Goal: Task Accomplishment & Management: Complete application form

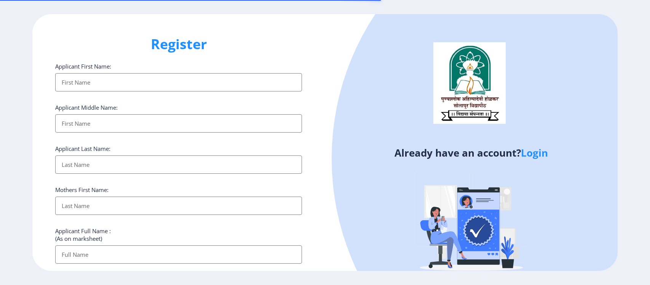
select select
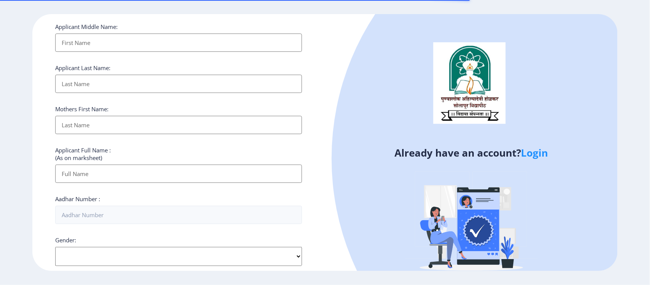
scroll to position [275, 0]
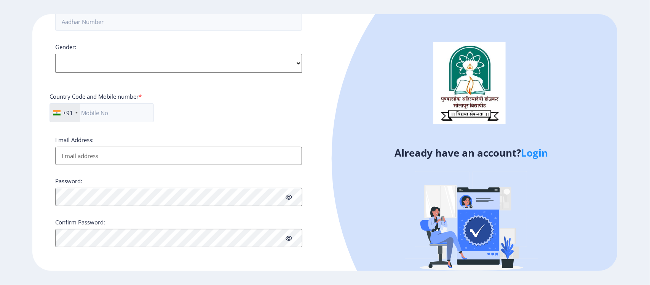
click at [532, 155] on link "Login" at bounding box center [534, 153] width 27 height 14
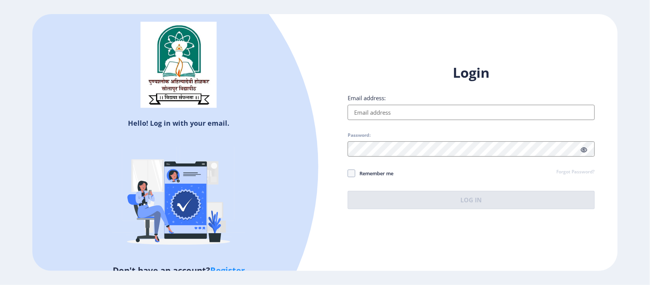
click at [373, 112] on input "Email address:" at bounding box center [471, 112] width 247 height 15
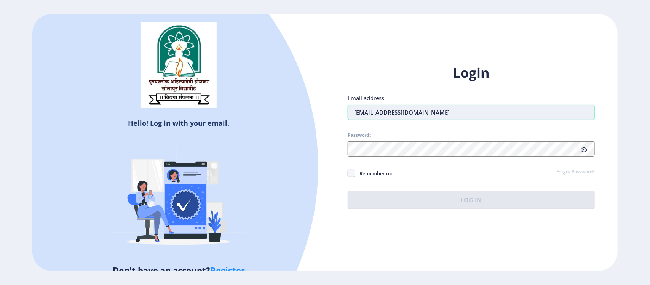
type input "[EMAIL_ADDRESS][DOMAIN_NAME]"
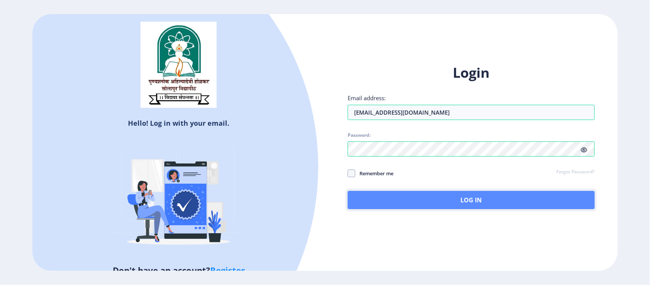
click at [391, 198] on button "Log In" at bounding box center [471, 200] width 247 height 18
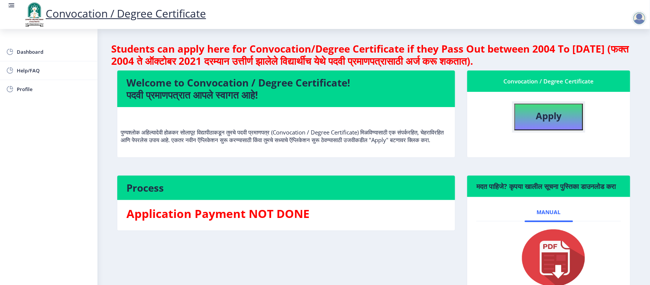
click at [543, 116] on b "Apply" at bounding box center [549, 115] width 26 height 13
select select
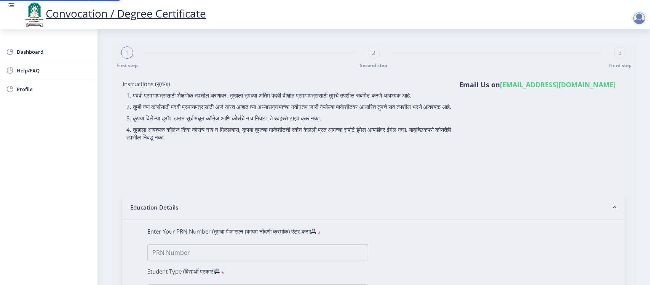
type input "202301033075806"
select select "Regular"
select select "2025"
select select "FIRST CLASS WITH DISTINCTION"
type input "1281D0024"
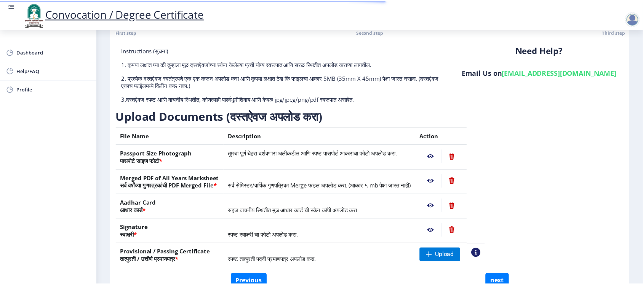
scroll to position [77, 0]
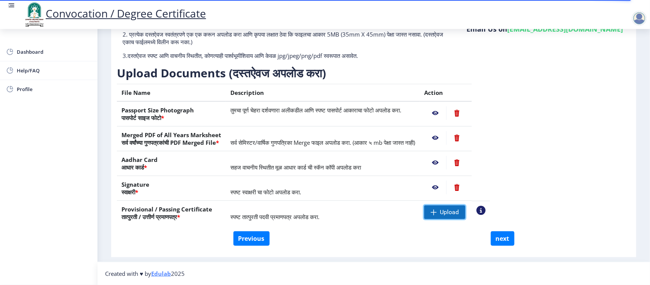
click at [463, 210] on span "Upload" at bounding box center [444, 212] width 41 height 14
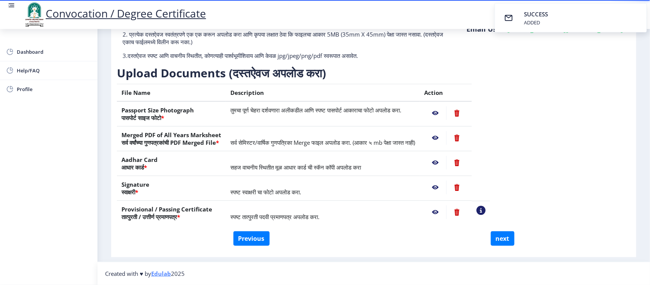
click at [446, 214] on nb-action at bounding box center [435, 212] width 22 height 14
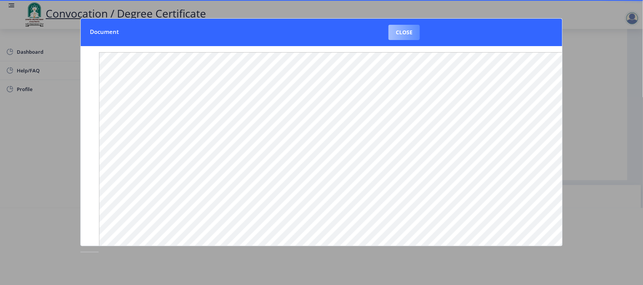
click at [407, 35] on button "Close" at bounding box center [403, 32] width 31 height 15
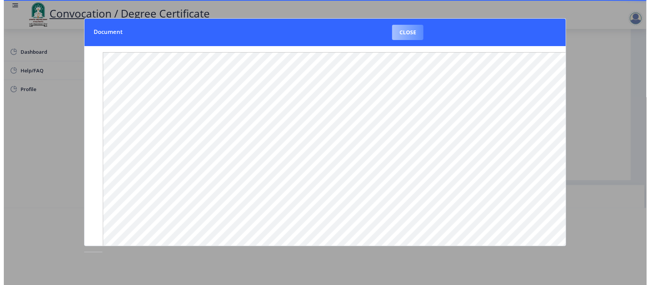
scroll to position [2, 0]
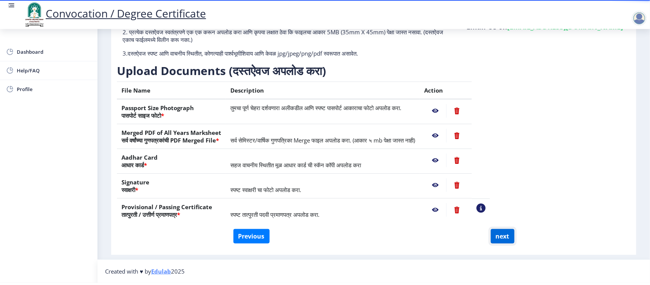
click at [501, 235] on button "next" at bounding box center [503, 236] width 24 height 14
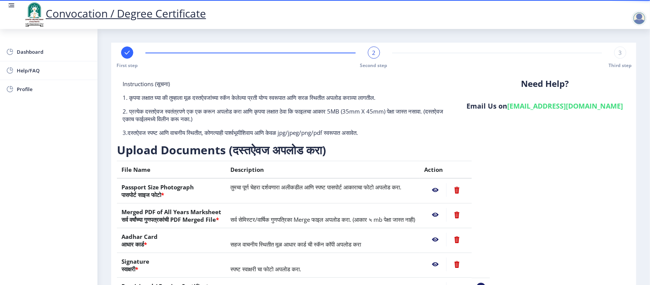
select select
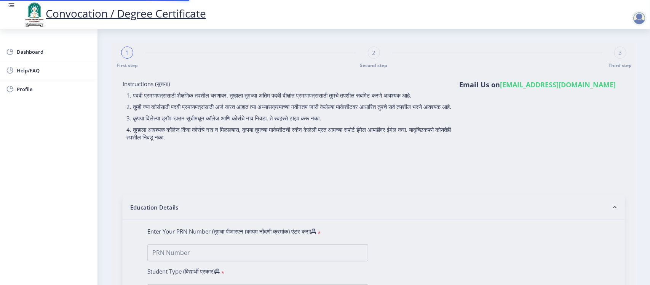
select select
type input "202301033075806"
select select "Regular"
select select "2025"
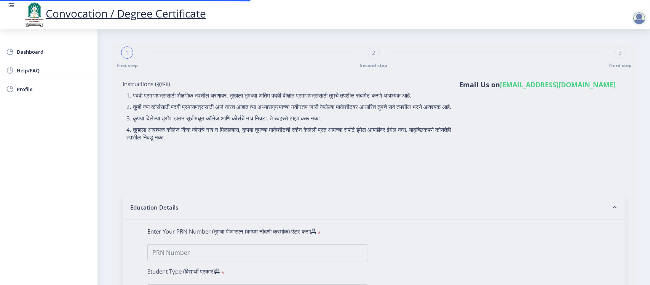
select select "FIRST CLASS WITH DISTINCTION"
type input "1281D0024"
select select "October"
select select "Psychology"
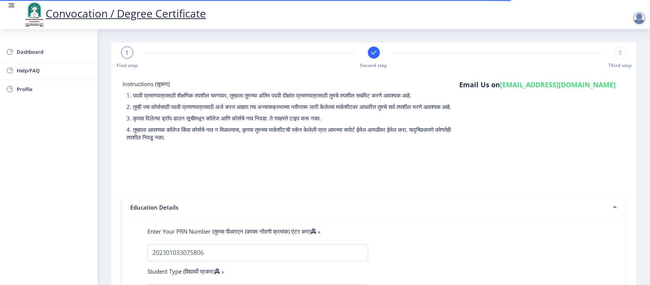
select select
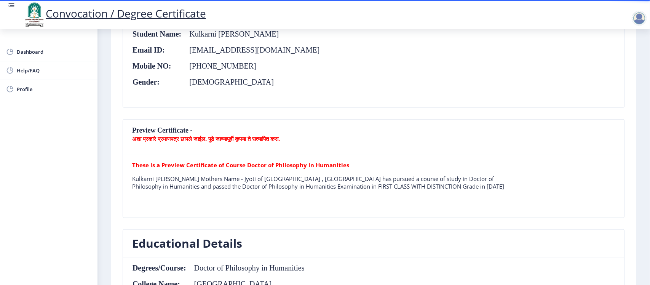
scroll to position [190, 0]
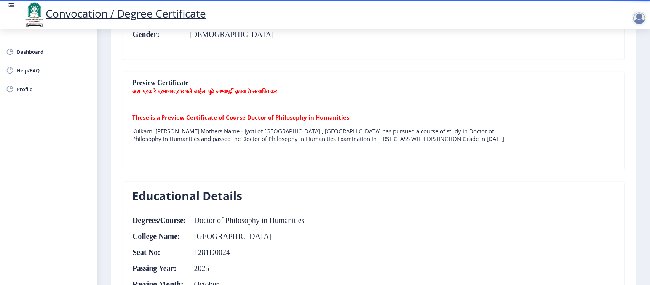
click at [176, 118] on b "These is a Preview Certificate of Course Doctor of Philosophy in Humanities" at bounding box center [240, 117] width 217 height 8
click at [174, 91] on b "अशा प्रकारे प्रमाणपत्र छापले जाईल. पुढे जाण्यापूर्वी कृपया ते सत्यापित करा." at bounding box center [206, 91] width 148 height 8
drag, startPoint x: 252, startPoint y: 90, endPoint x: 267, endPoint y: 90, distance: 14.5
click at [267, 90] on b "अशा प्रकारे प्रमाणपत्र छापले जाईल. पुढे जाण्यापूर्वी कृपया ते सत्यापित करा." at bounding box center [206, 91] width 148 height 8
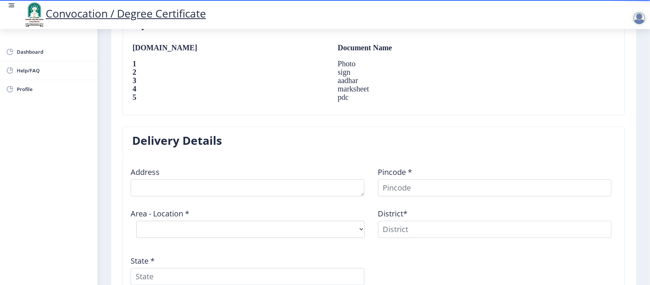
scroll to position [571, 0]
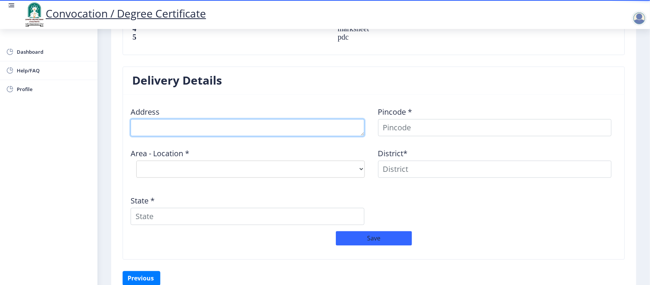
click at [195, 130] on textarea at bounding box center [248, 127] width 234 height 17
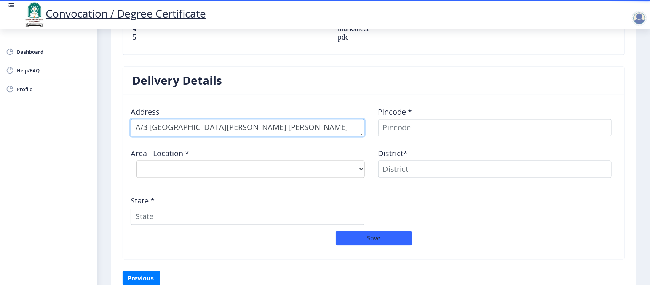
type textarea "A/3 [GEOGRAPHIC_DATA][PERSON_NAME] [PERSON_NAME][GEOGRAPHIC_DATA]"
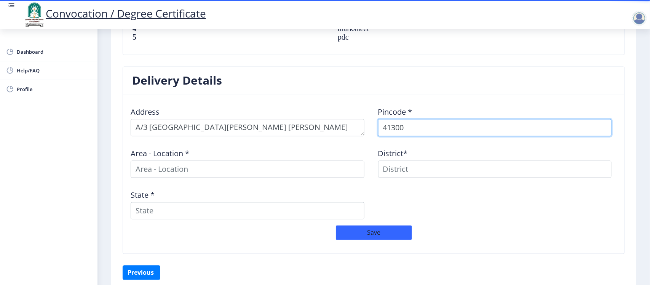
type input "413005"
select select
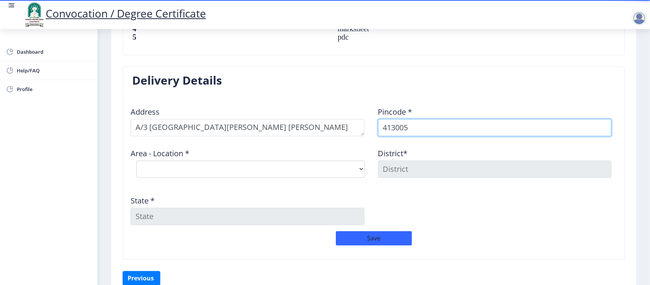
type input "413005"
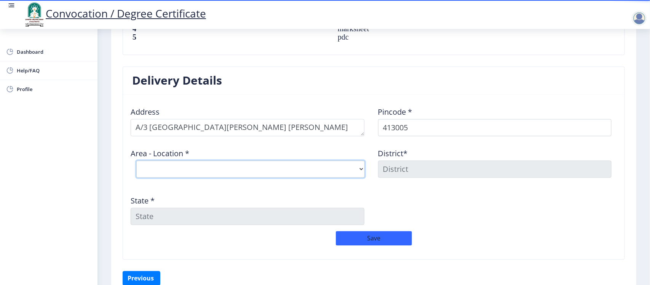
click at [187, 169] on select "Select Area Location [GEOGRAPHIC_DATA] Peth [GEOGRAPHIC_DATA] [GEOGRAPHIC_DATA]…" at bounding box center [250, 169] width 228 height 17
select select "1: Object"
click at [136, 162] on select "Select Area Location [GEOGRAPHIC_DATA] Peth [GEOGRAPHIC_DATA] [GEOGRAPHIC_DATA]…" at bounding box center [250, 169] width 228 height 17
type input "SOLAPUR"
type input "[GEOGRAPHIC_DATA]"
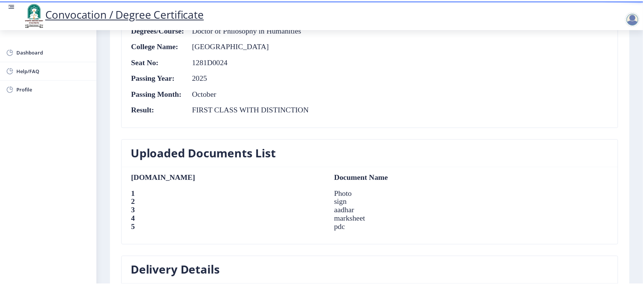
scroll to position [613, 0]
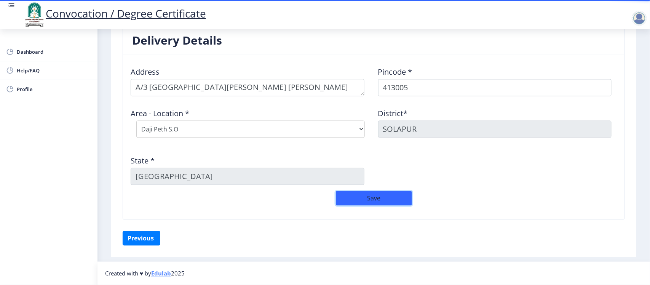
click at [376, 201] on button "Save" at bounding box center [374, 198] width 76 height 14
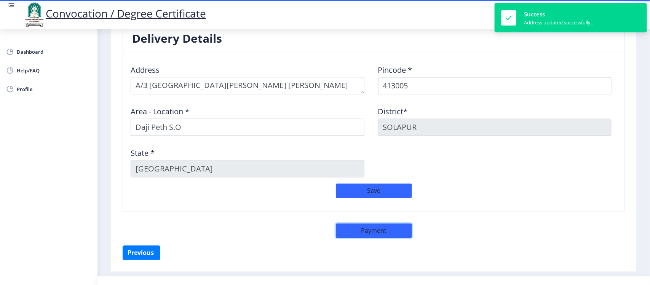
click at [367, 235] on button "Payment" at bounding box center [374, 231] width 76 height 14
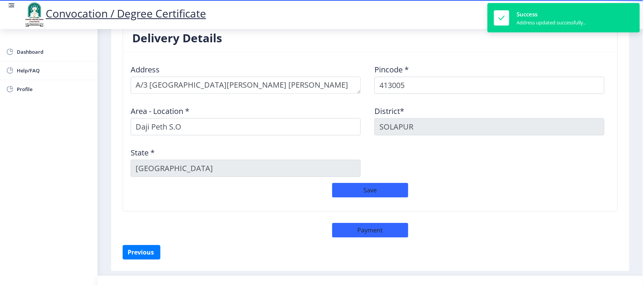
select select "sealed"
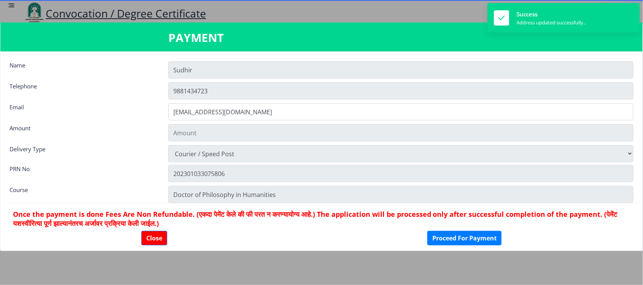
type input "1885"
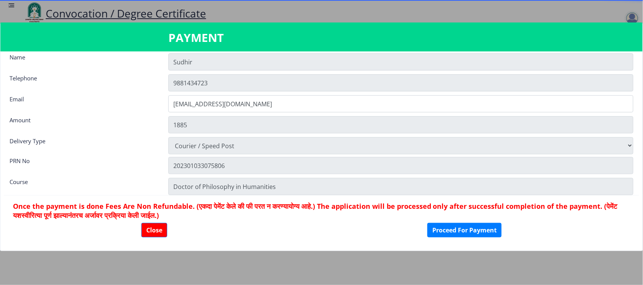
scroll to position [10, 0]
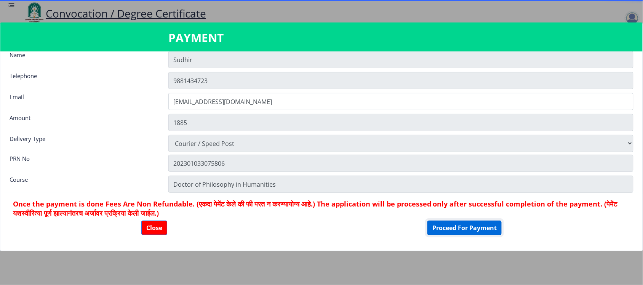
click at [466, 226] on button "Proceed For Payment" at bounding box center [464, 227] width 74 height 14
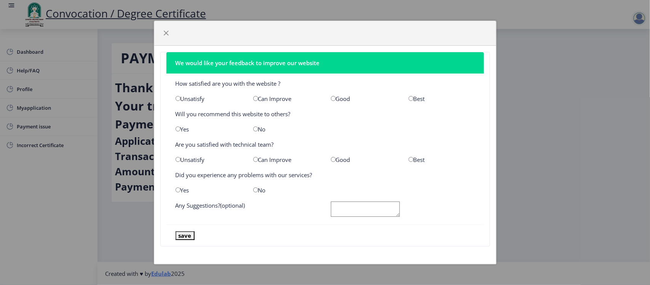
click at [410, 98] on input "radio" at bounding box center [411, 98] width 5 height 5
radio input "true"
click at [256, 130] on input "radio" at bounding box center [255, 128] width 5 height 5
radio input "true"
click at [411, 159] on input "radio" at bounding box center [411, 159] width 5 height 5
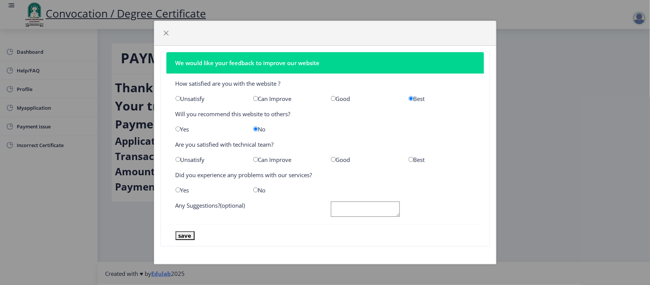
radio input "true"
click at [178, 189] on input "radio" at bounding box center [178, 189] width 5 height 5
radio input "true"
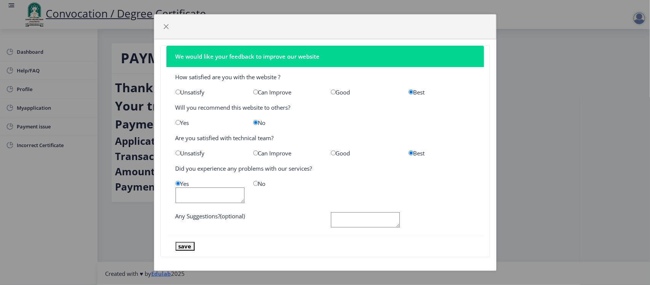
click at [338, 218] on textarea at bounding box center [365, 220] width 69 height 16
type textarea "Good"
click at [185, 247] on button "save" at bounding box center [185, 246] width 19 height 9
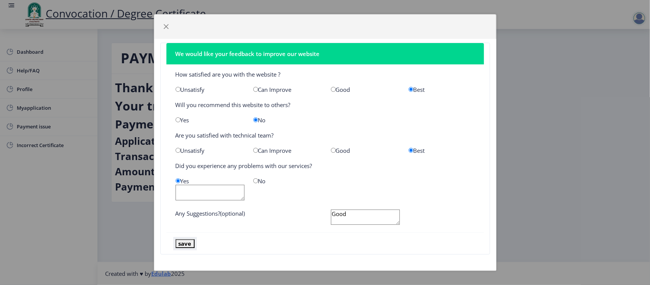
scroll to position [5, 0]
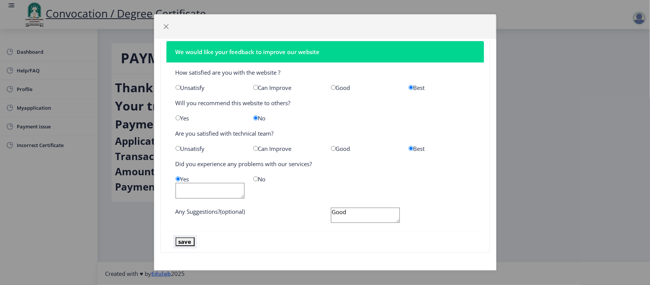
click at [181, 239] on button "save" at bounding box center [185, 241] width 19 height 9
click at [185, 240] on button "save" at bounding box center [185, 241] width 19 height 9
click at [185, 242] on button "save" at bounding box center [185, 241] width 19 height 9
click at [209, 193] on textarea at bounding box center [210, 191] width 69 height 16
type textarea "Good"
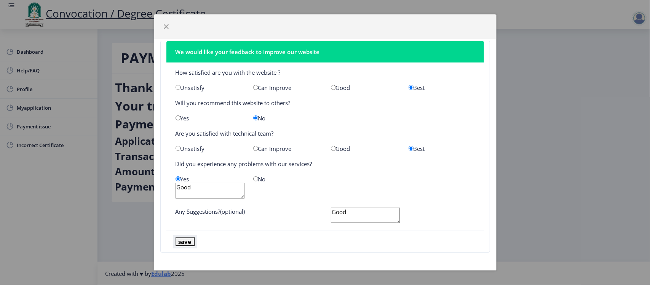
click at [189, 244] on button "save" at bounding box center [185, 241] width 19 height 9
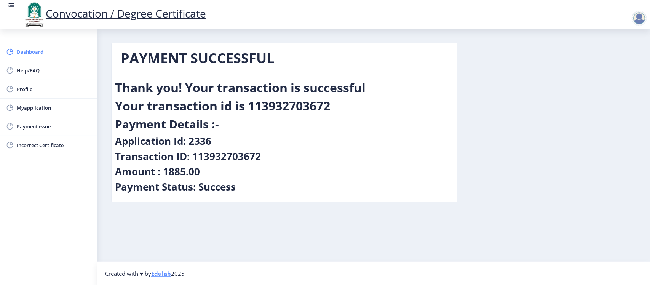
click at [34, 56] on span "Dashboard" at bounding box center [54, 51] width 75 height 9
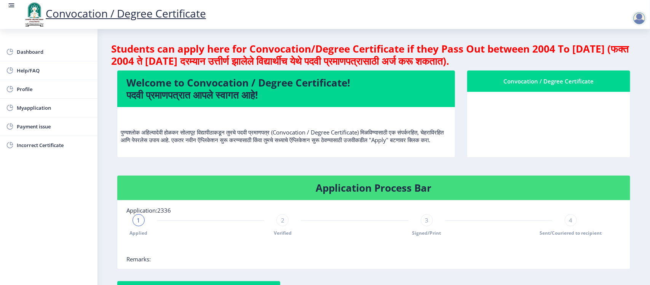
click at [641, 20] on div at bounding box center [639, 18] width 15 height 15
click at [596, 41] on span "Log out" at bounding box center [596, 38] width 49 height 9
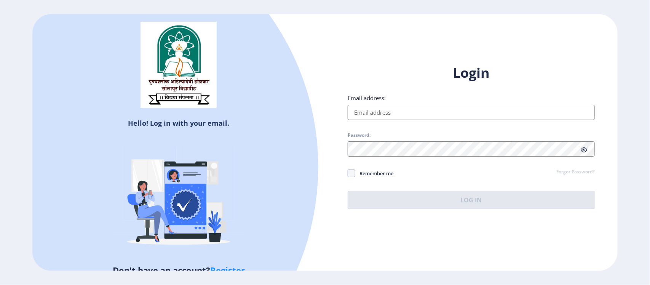
click at [230, 265] on link "Register" at bounding box center [227, 269] width 35 height 11
select select
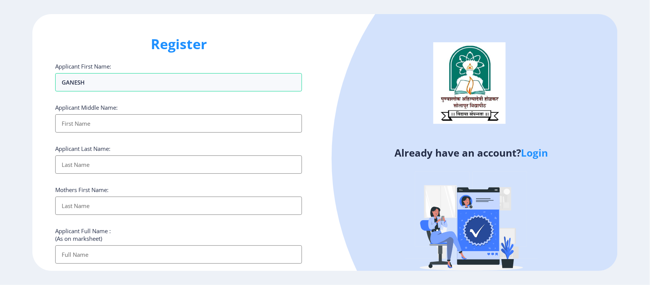
type input "GANESH"
type input "[PERSON_NAME]"
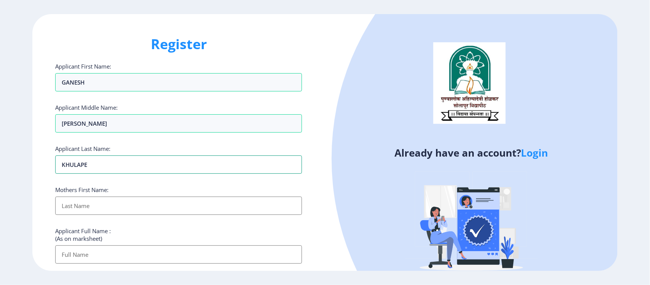
type input "KHULAPE"
type input "[PERSON_NAME]"
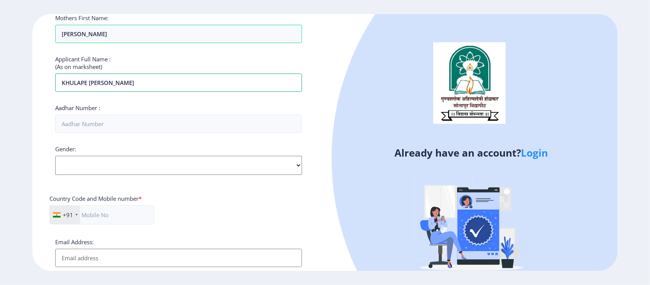
scroll to position [238, 0]
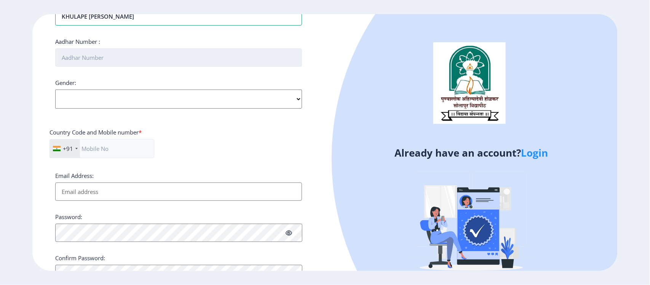
type input "KHULAPE [PERSON_NAME]"
click at [80, 60] on input "Aadhar Number :" at bounding box center [178, 57] width 247 height 18
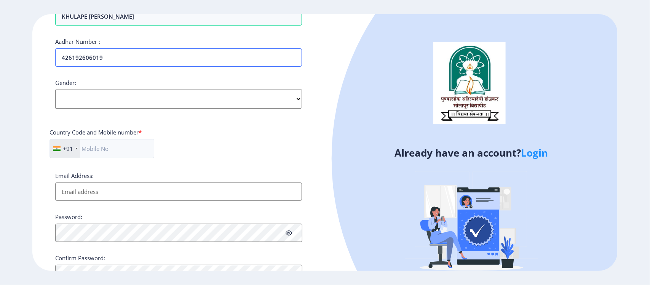
type input "426192606019"
click at [90, 97] on select "Select Gender Male Female Other" at bounding box center [178, 98] width 247 height 19
select select "[DEMOGRAPHIC_DATA]"
click at [55, 90] on select "Select Gender Male Female Other" at bounding box center [178, 98] width 247 height 19
click at [107, 149] on input "text" at bounding box center [102, 148] width 105 height 19
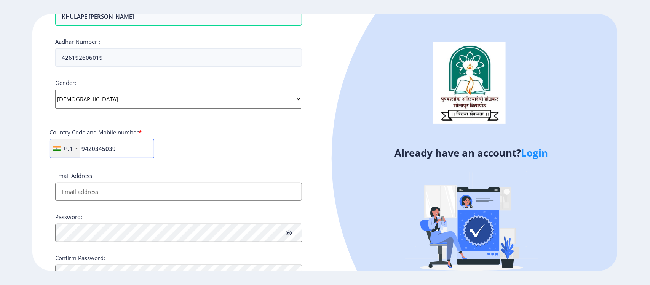
type input "9420345039"
click at [145, 190] on input "Email Address:" at bounding box center [178, 191] width 247 height 18
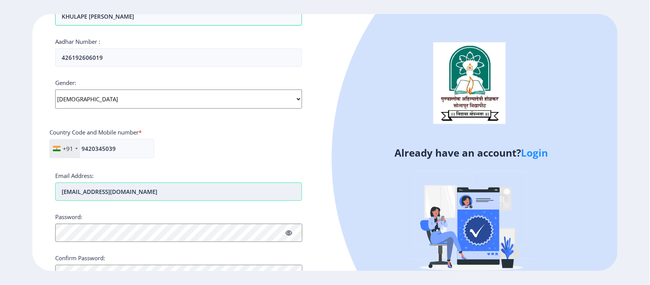
scroll to position [275, 0]
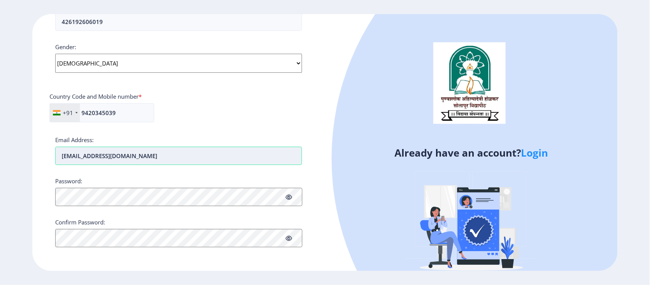
type input "khulapeganesh7@gmail.com"
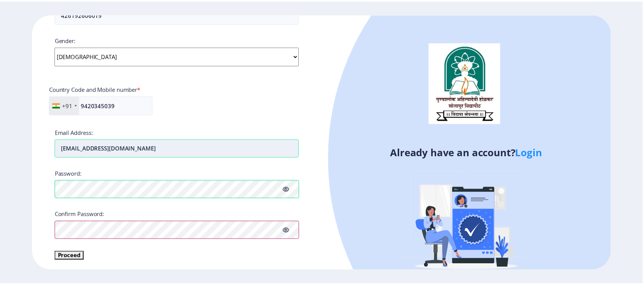
scroll to position [283, 0]
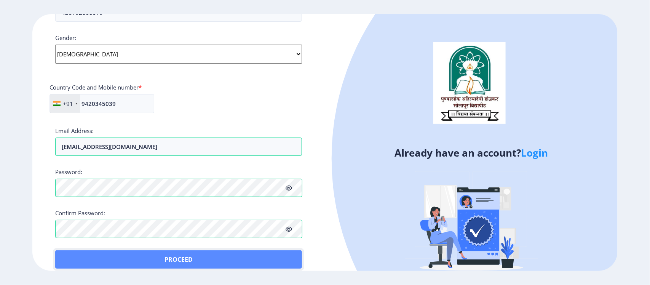
click at [69, 257] on button "Proceed" at bounding box center [178, 259] width 247 height 18
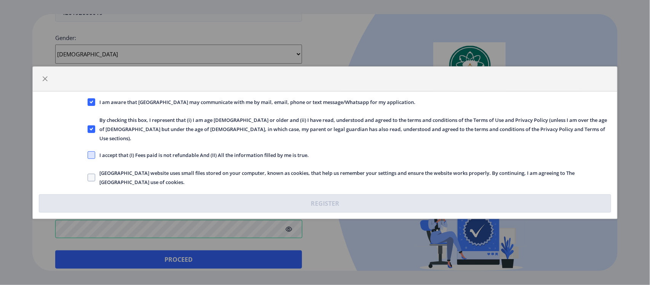
click at [88, 151] on span at bounding box center [92, 155] width 8 height 8
click at [88, 155] on input "I accept that (I) Fees paid is not refundable And (II) All the information fill…" at bounding box center [88, 155] width 0 height 0
checkbox input "true"
click at [91, 174] on span at bounding box center [92, 178] width 8 height 8
click at [88, 177] on input "Solapur University website uses small files stored on your computer, known as c…" at bounding box center [88, 177] width 0 height 0
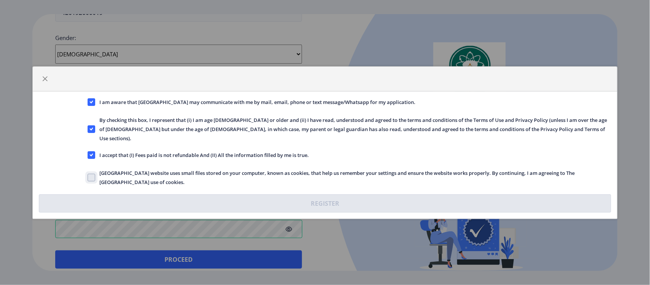
checkbox input "true"
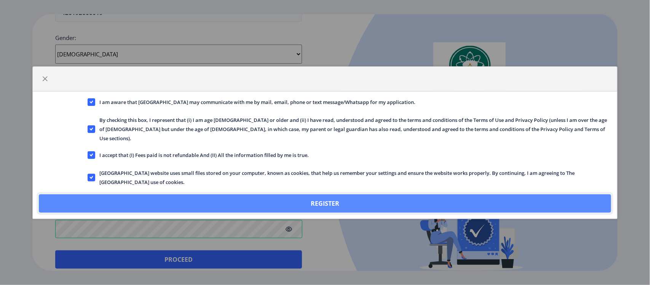
click at [295, 201] on button "Register" at bounding box center [325, 203] width 572 height 18
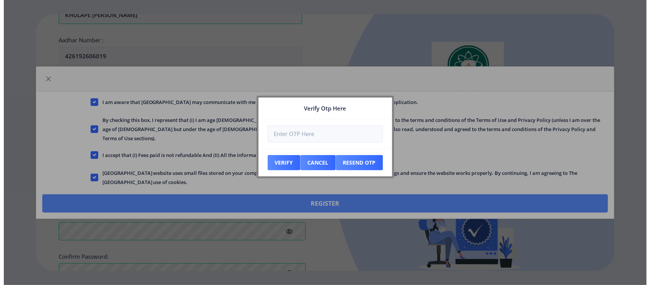
scroll to position [327, 0]
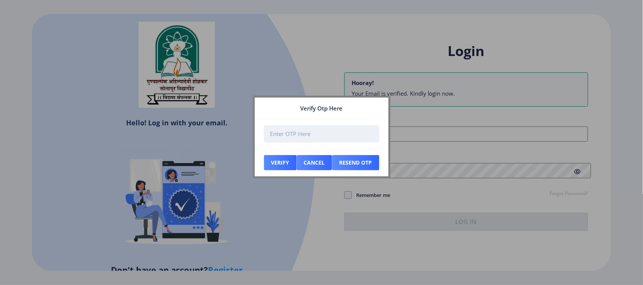
click at [294, 133] on input "number" at bounding box center [321, 133] width 115 height 17
click at [286, 133] on input "number" at bounding box center [321, 133] width 115 height 17
type input "514895"
click at [277, 166] on button "Verify" at bounding box center [280, 162] width 33 height 15
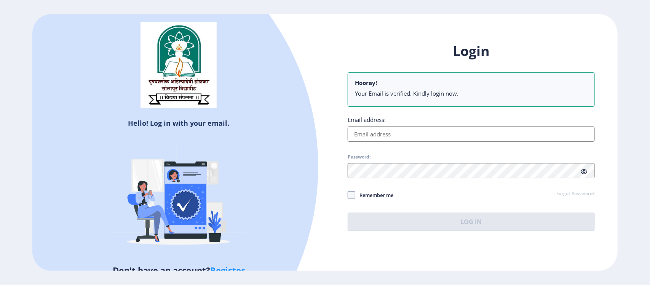
click at [374, 134] on input "Email address:" at bounding box center [471, 133] width 247 height 15
type input "khulapeganesh7@gmail.com"
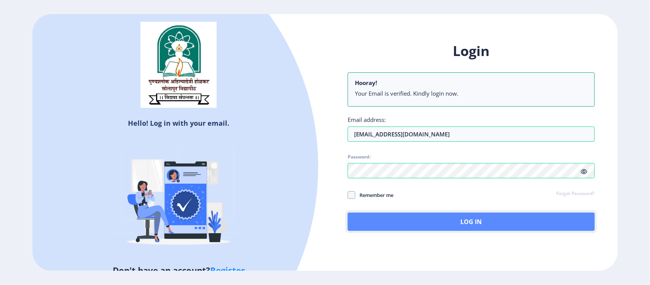
click at [388, 228] on button "Log In" at bounding box center [471, 222] width 247 height 18
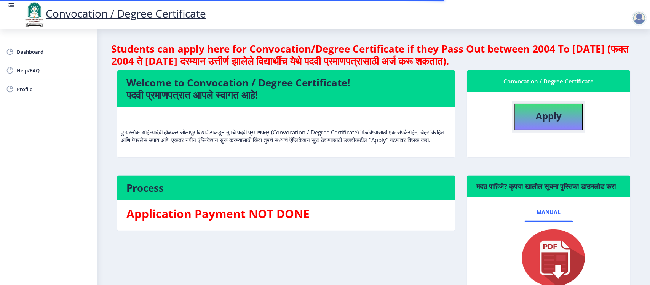
click at [539, 120] on b "Apply" at bounding box center [549, 115] width 26 height 13
select select
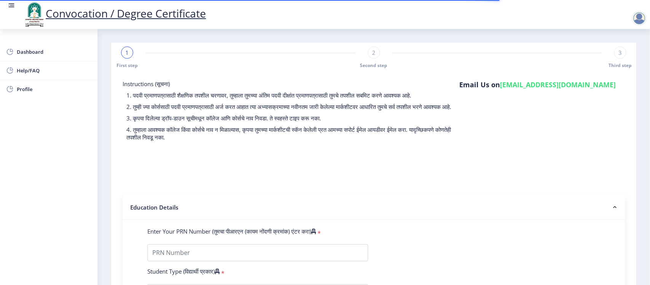
scroll to position [190, 0]
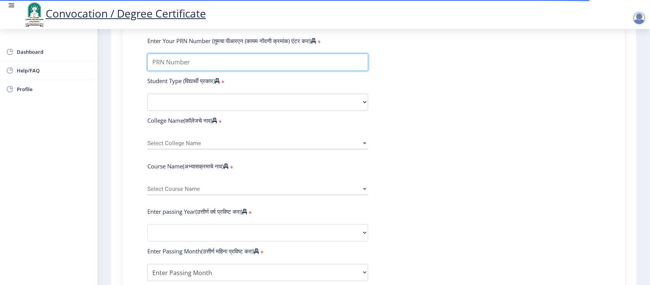
click at [180, 68] on input "Enter Your PRN Number (तुमचा पीआरएन (कायम नोंदणी क्रमांक) एंटर करा)" at bounding box center [257, 62] width 221 height 17
type input "202301033075805"
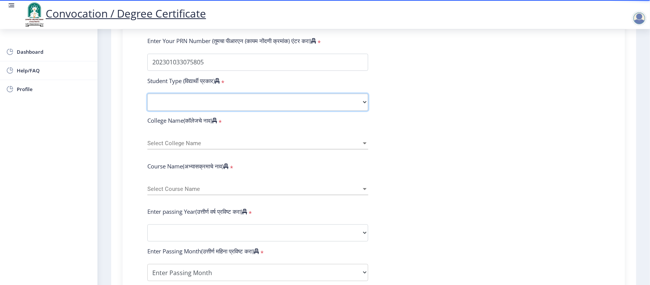
click at [193, 109] on select "Select Student Type Regular External" at bounding box center [257, 102] width 221 height 17
select select "Regular"
click at [147, 101] on select "Select Student Type Regular External" at bounding box center [257, 102] width 221 height 17
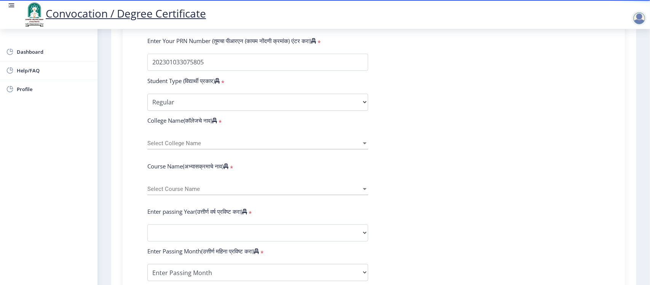
click at [182, 147] on span "Select College Name" at bounding box center [254, 143] width 214 height 6
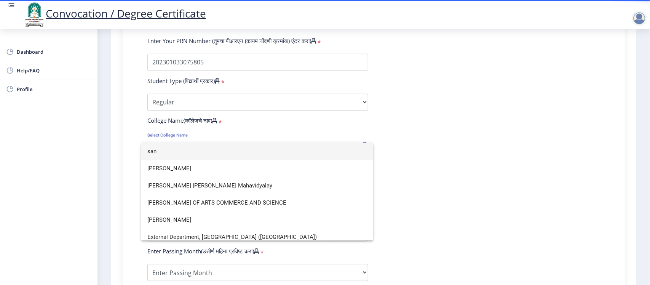
scroll to position [5, 0]
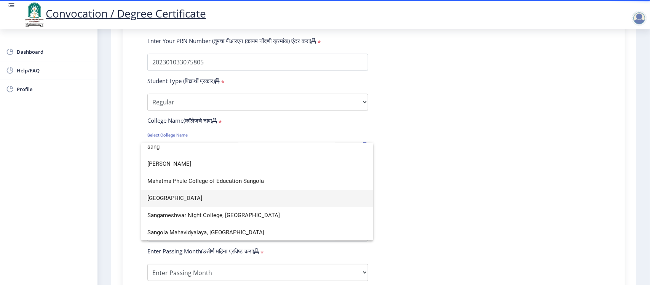
type input "sang"
click at [181, 195] on span "[GEOGRAPHIC_DATA]" at bounding box center [257, 198] width 220 height 17
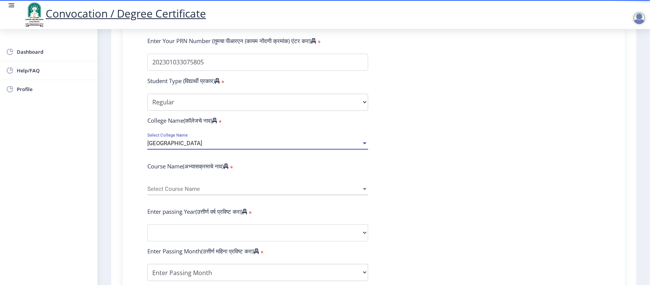
click at [163, 192] on span "Select Course Name" at bounding box center [254, 189] width 214 height 6
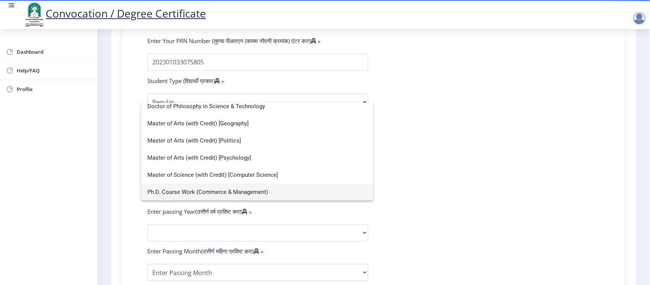
scroll to position [5, 0]
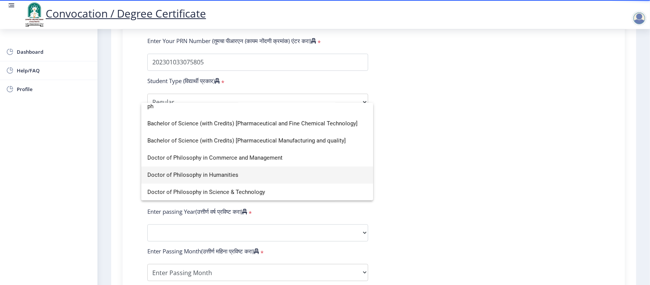
type input "ph"
click at [168, 172] on span "Doctor of Philosophy in Humanities" at bounding box center [257, 174] width 220 height 17
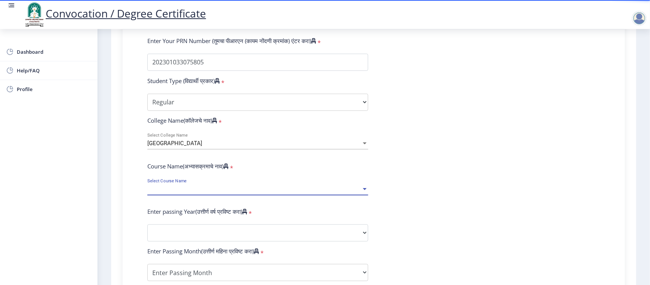
select select "January"
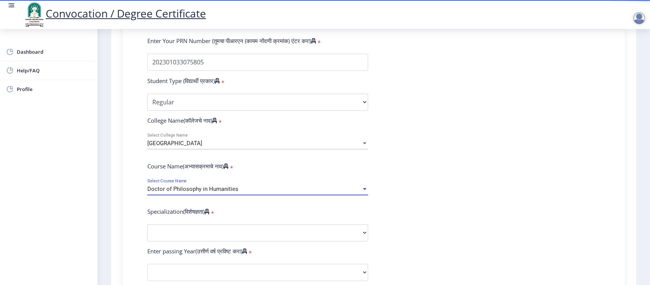
scroll to position [238, 0]
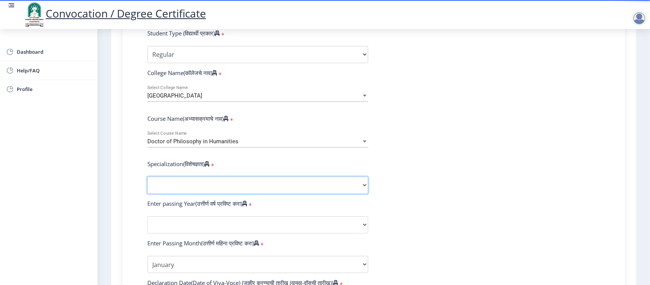
click at [178, 191] on select "Specialization AIHC&A Economics English Hindi History Kannada Law Marathi Polit…" at bounding box center [257, 185] width 221 height 17
select select "Psychology"
click at [147, 185] on select "Specialization AIHC&A Economics English Hindi History Kannada Law Marathi Polit…" at bounding box center [257, 185] width 221 height 17
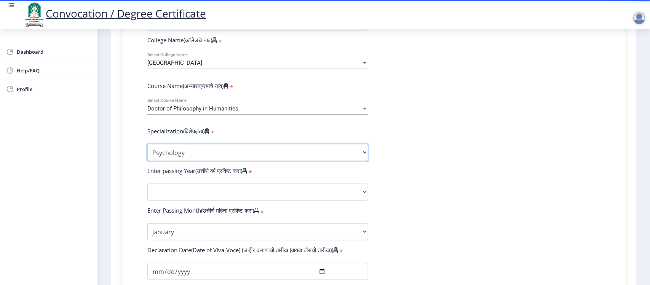
scroll to position [333, 0]
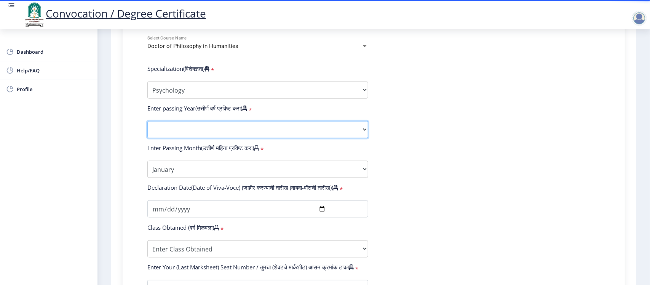
click at [183, 138] on select "2025 2024 2023 2022 2021 2020 2019 2018 2017 2016 2015 2014 2013 2012 2011 2010…" at bounding box center [257, 129] width 221 height 17
select select "2025"
click at [147, 129] on select "2025 2024 2023 2022 2021 2020 2019 2018 2017 2016 2015 2014 2013 2012 2011 2010…" at bounding box center [257, 129] width 221 height 17
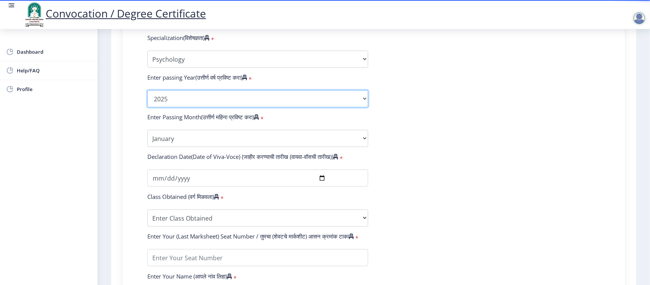
scroll to position [381, 0]
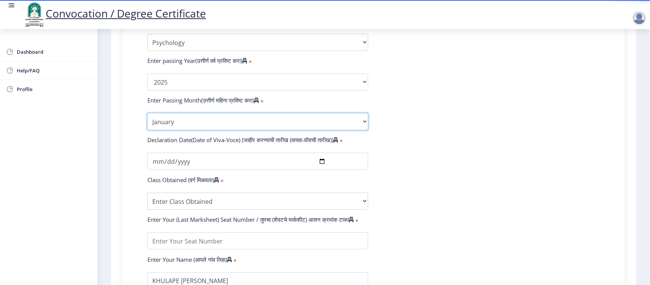
click at [182, 130] on select "Enter Passing Month January February March April May June July August September…" at bounding box center [257, 121] width 221 height 17
select select "August"
click at [147, 121] on select "Enter Passing Month January February March April May June July August September…" at bounding box center [257, 121] width 221 height 17
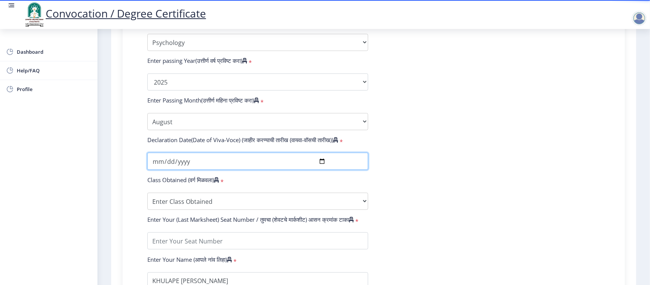
click at [159, 169] on input "date" at bounding box center [257, 161] width 221 height 17
type input "[DATE]"
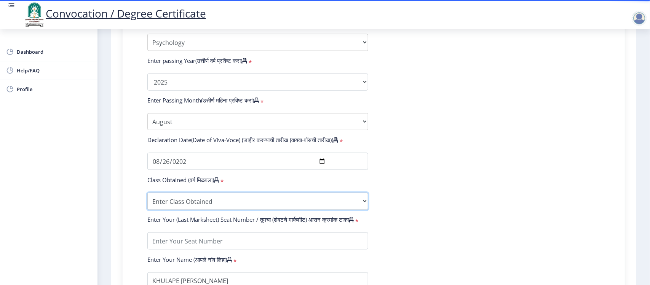
click at [166, 210] on select "Enter Class Obtained FIRST CLASS WITH DISTINCTION FIRST CLASS HIGHER SECOND CLA…" at bounding box center [257, 201] width 221 height 17
select select "FIRST CLASS WITH DISTINCTION"
click at [147, 201] on select "Enter Class Obtained FIRST CLASS WITH DISTINCTION FIRST CLASS HIGHER SECOND CLA…" at bounding box center [257, 201] width 221 height 17
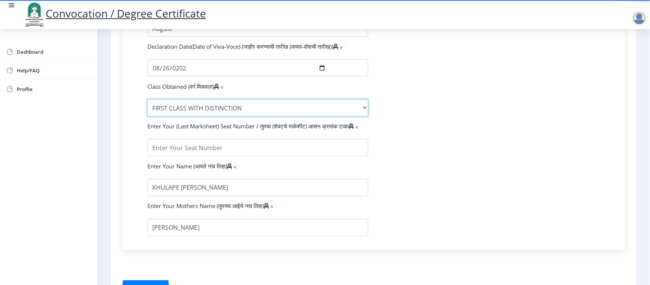
scroll to position [476, 0]
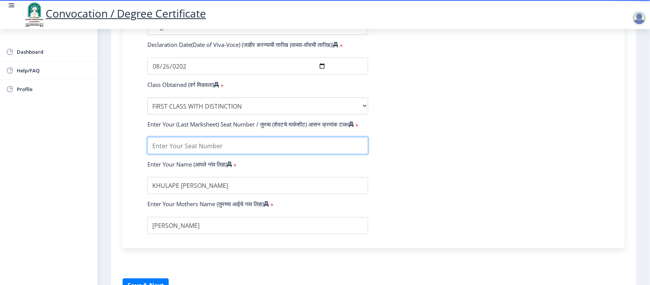
click at [182, 149] on input "textarea" at bounding box center [257, 145] width 221 height 17
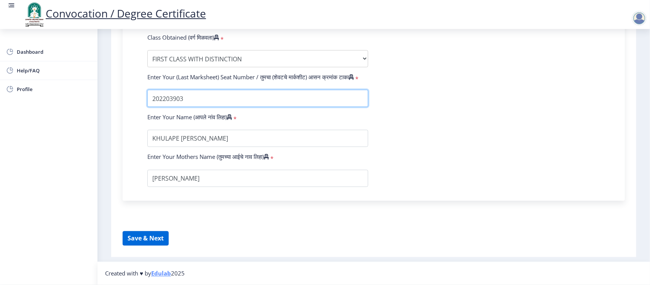
scroll to position [531, 0]
type input "202203903"
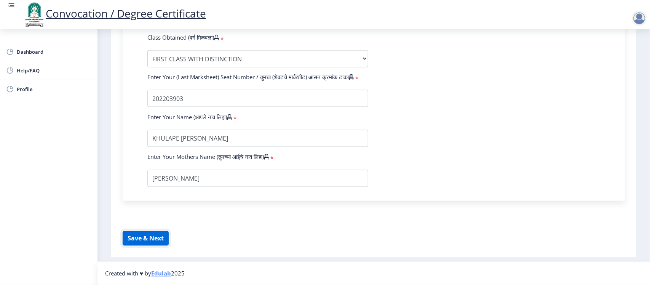
click at [137, 238] on button "Save & Next" at bounding box center [146, 238] width 46 height 14
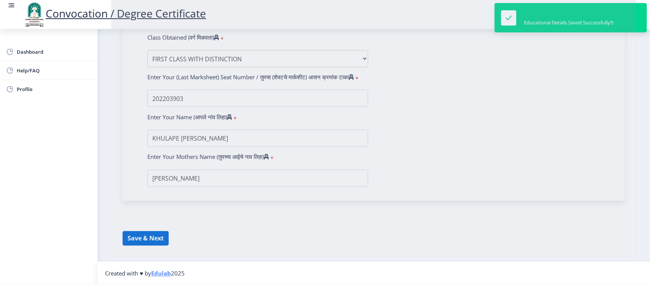
select select
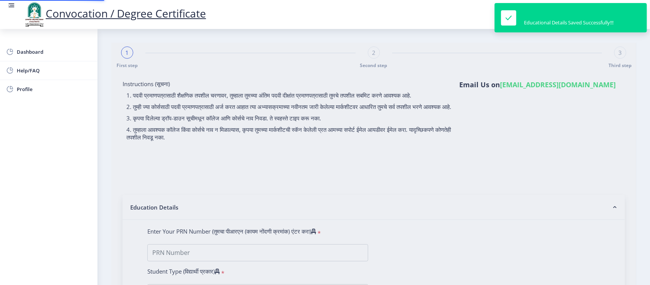
type input "202301033075805"
select select "Regular"
select select "2025"
select select "FIRST CLASS WITH DISTINCTION"
type input "202203903"
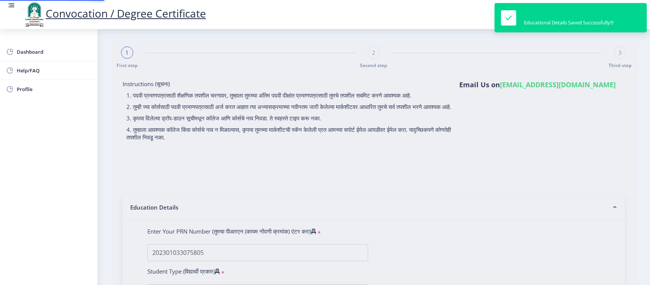
select select "August"
select select "Psychology"
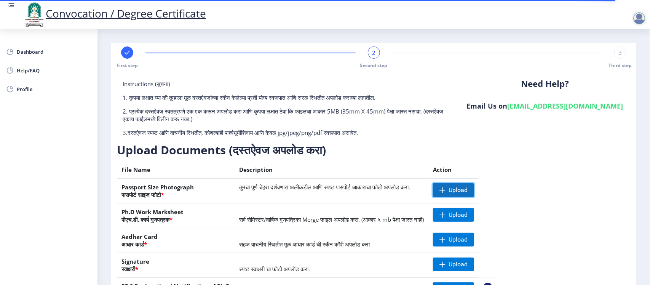
click at [454, 189] on span "Upload" at bounding box center [453, 190] width 41 height 14
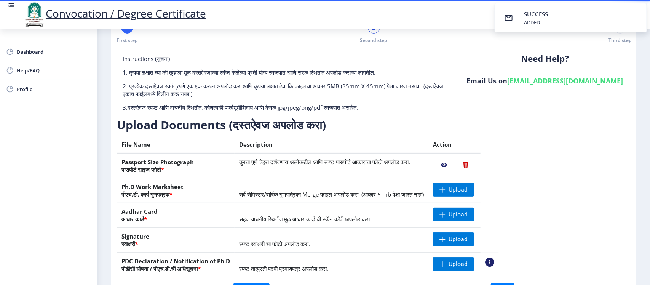
scroll to position [77, 0]
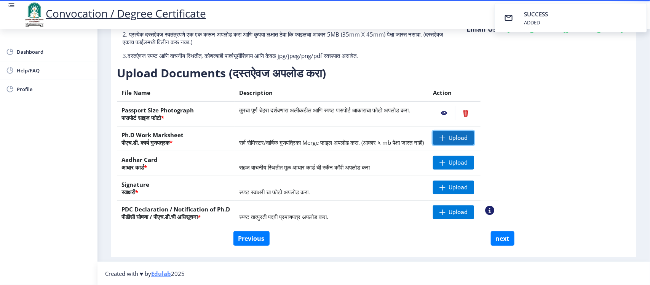
click at [466, 134] on span "Upload" at bounding box center [453, 138] width 41 height 14
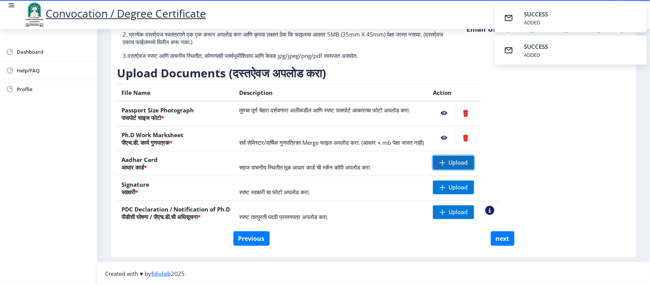
click at [468, 164] on span "Upload" at bounding box center [458, 163] width 19 height 8
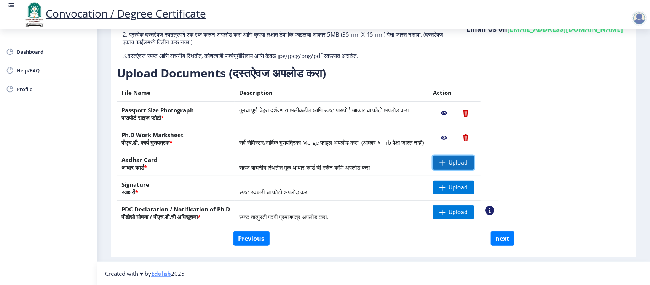
click at [468, 162] on span "Upload" at bounding box center [458, 163] width 19 height 8
click at [468, 164] on span "Upload" at bounding box center [458, 163] width 19 height 8
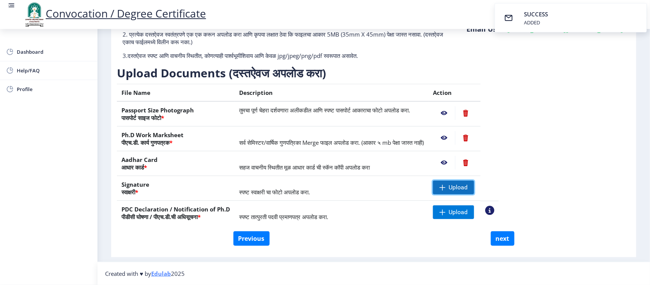
click at [468, 189] on span "Upload" at bounding box center [458, 188] width 19 height 8
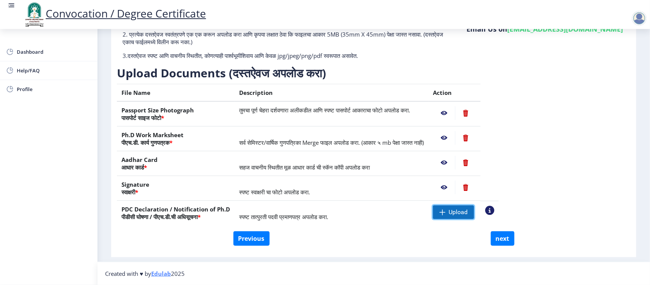
click at [446, 210] on span at bounding box center [442, 212] width 6 height 6
click at [462, 216] on span "Upload" at bounding box center [453, 212] width 41 height 14
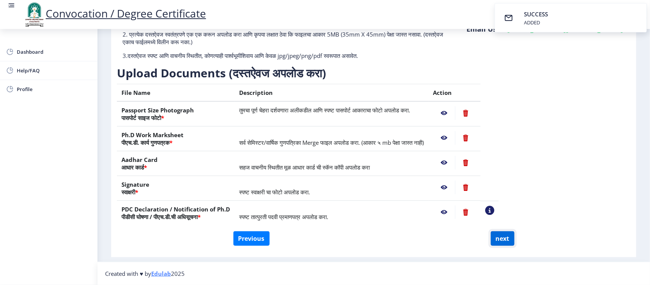
click at [503, 240] on button "next" at bounding box center [503, 238] width 24 height 14
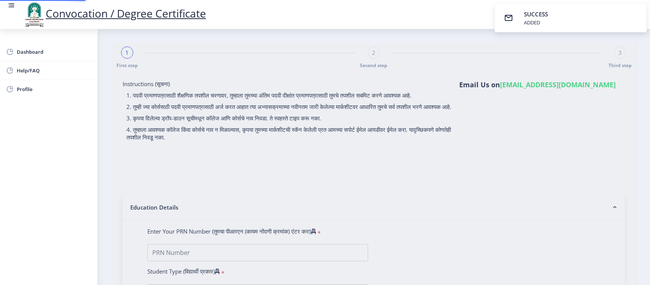
select select
type input "202301033075805"
select select "Regular"
select select "2025"
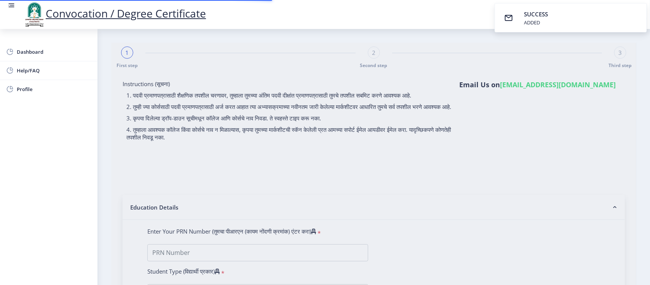
select select "FIRST CLASS WITH DISTINCTION"
type input "202203903"
select select "August"
select select "Psychology"
select select
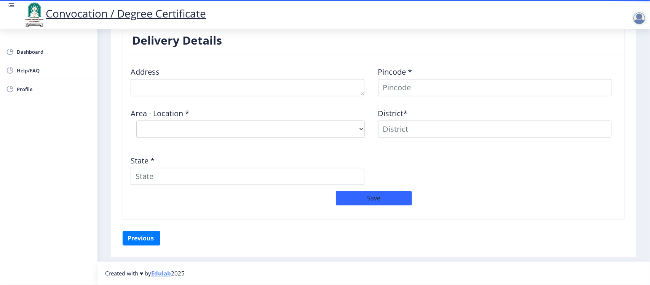
scroll to position [621, 0]
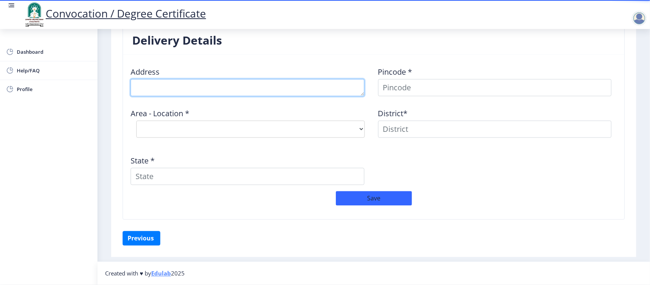
click at [195, 89] on textarea at bounding box center [248, 87] width 234 height 17
type textarea "G"
type textarea "H.NO 1369 SANGAR GALLI GANDHI ROAD PANDHARPUR"
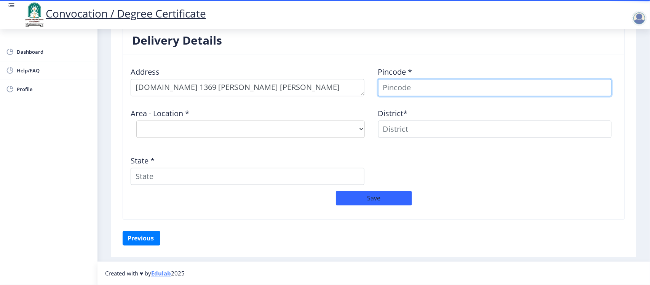
scroll to position [615, 0]
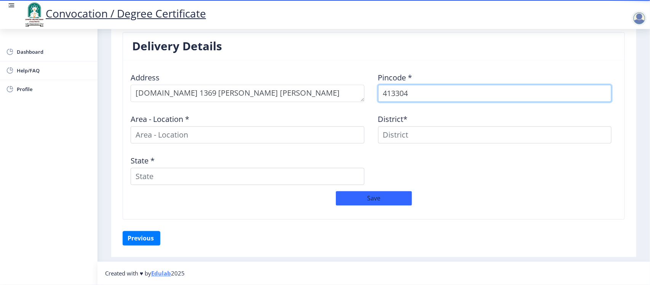
type input "413304"
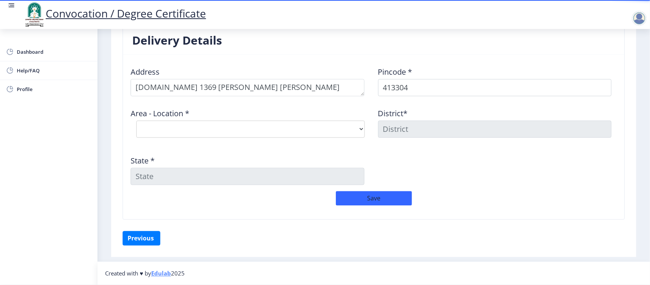
scroll to position [621, 0]
select select "19: Object"
type input "SOLAPUR"
type input "[GEOGRAPHIC_DATA]"
select select "20: Object"
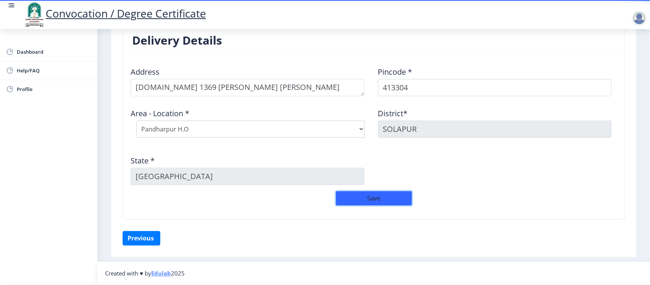
click at [385, 200] on button "Save" at bounding box center [374, 198] width 76 height 14
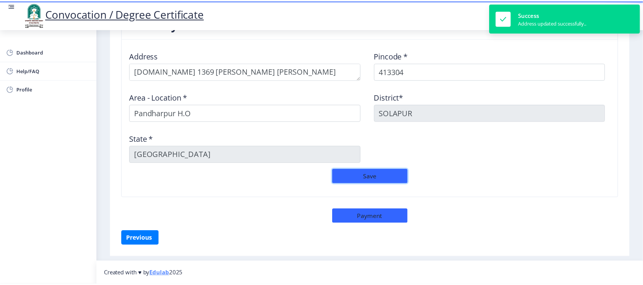
scroll to position [637, 0]
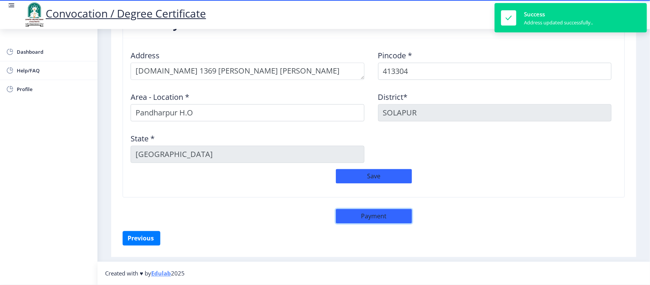
click at [357, 216] on button "Payment" at bounding box center [374, 216] width 76 height 14
select select "sealed"
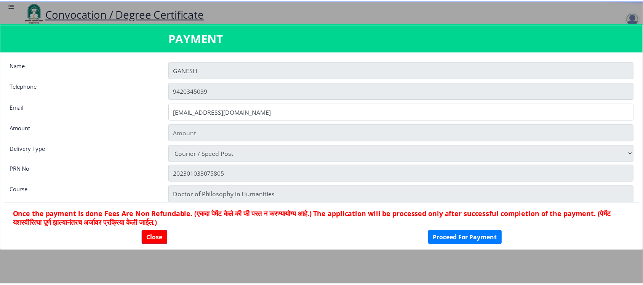
scroll to position [636, 0]
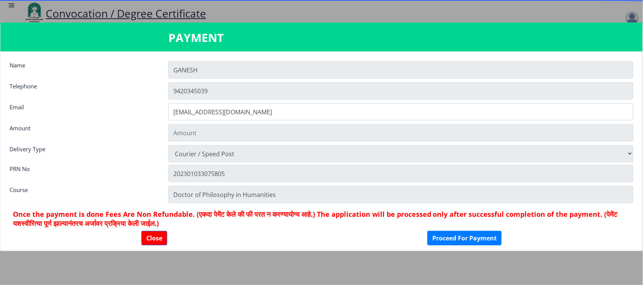
type input "1885"
click at [469, 240] on button "Proceed For Payment" at bounding box center [464, 238] width 74 height 14
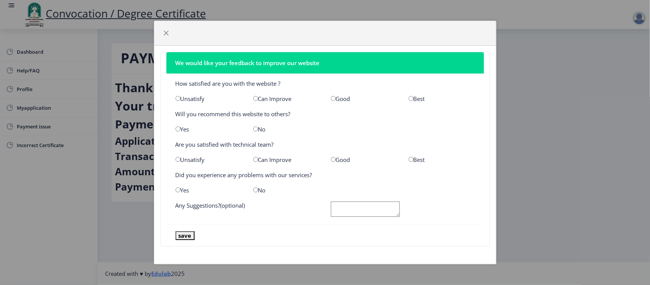
click at [411, 99] on input "radio" at bounding box center [411, 98] width 5 height 5
radio input "true"
click at [178, 128] on input "radio" at bounding box center [178, 128] width 5 height 5
radio input "true"
click at [411, 157] on input "radio" at bounding box center [411, 159] width 5 height 5
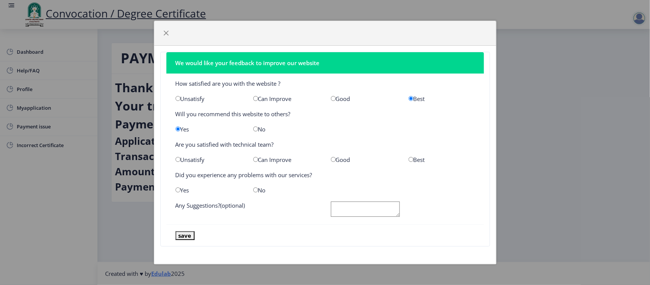
radio input "true"
click at [256, 189] on input "radio" at bounding box center [255, 189] width 5 height 5
radio input "true"
click at [352, 204] on textarea at bounding box center [365, 209] width 69 height 16
type textarea "GOOD"
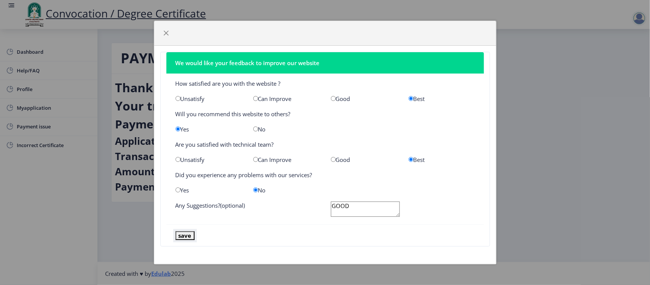
click at [186, 237] on button "save" at bounding box center [185, 235] width 19 height 9
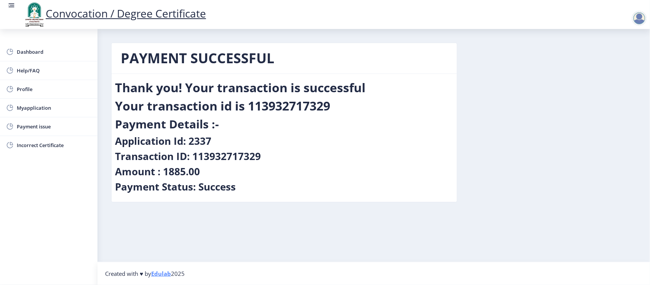
click at [638, 19] on div at bounding box center [639, 18] width 15 height 15
click at [35, 109] on span "Myapplication" at bounding box center [54, 107] width 75 height 9
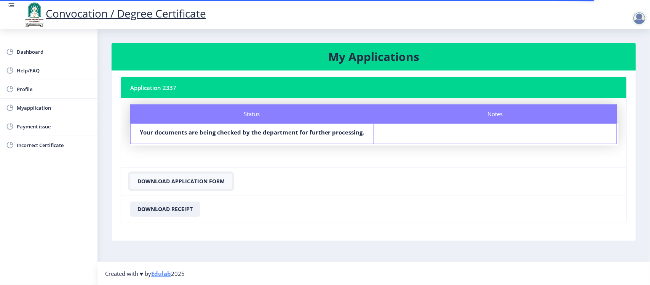
click at [196, 182] on button "Download Application Form" at bounding box center [181, 181] width 102 height 15
click at [168, 211] on button "Download Receipt" at bounding box center [165, 208] width 70 height 15
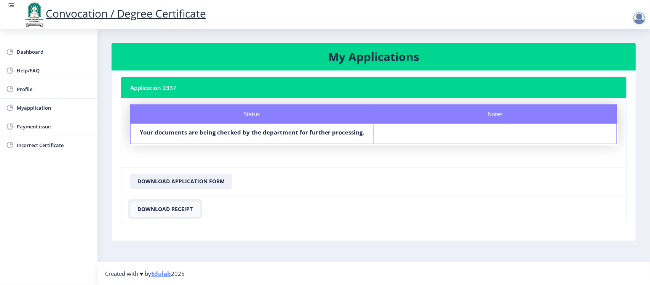
click at [164, 210] on button "Download Receipt" at bounding box center [165, 208] width 70 height 15
click at [636, 18] on div at bounding box center [639, 18] width 15 height 15
click at [587, 38] on span "Log out" at bounding box center [596, 38] width 49 height 9
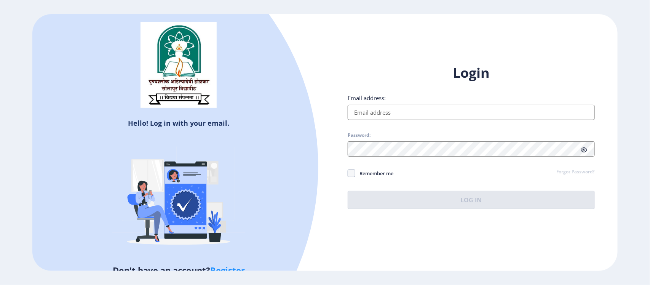
click at [404, 117] on input "Email address:" at bounding box center [471, 112] width 247 height 15
type input "sudhirkulkarni92@yahoo.com"
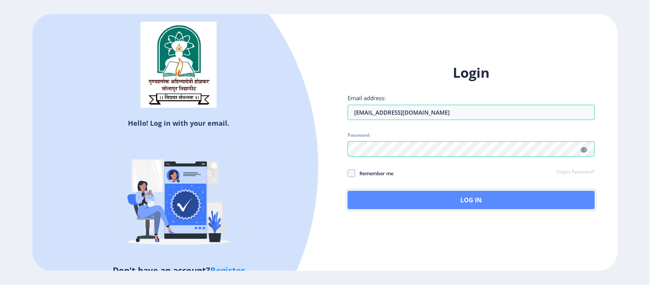
click at [388, 197] on button "Log In" at bounding box center [471, 200] width 247 height 18
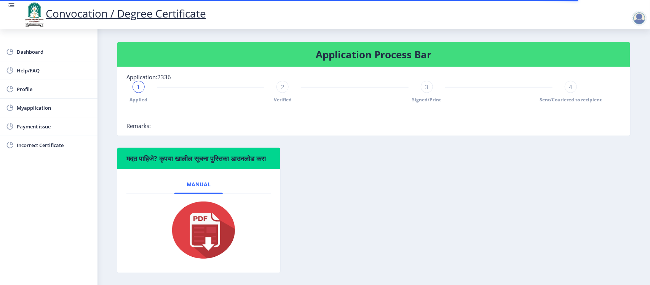
scroll to position [178, 0]
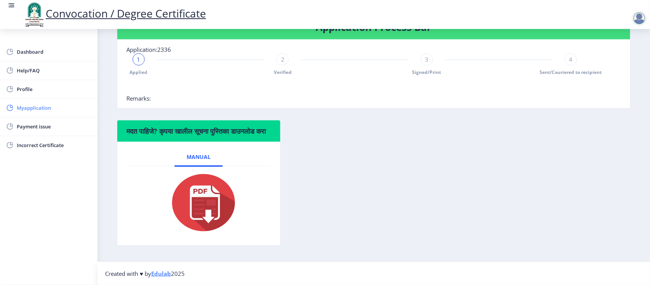
click at [21, 105] on span "Myapplication" at bounding box center [54, 107] width 75 height 9
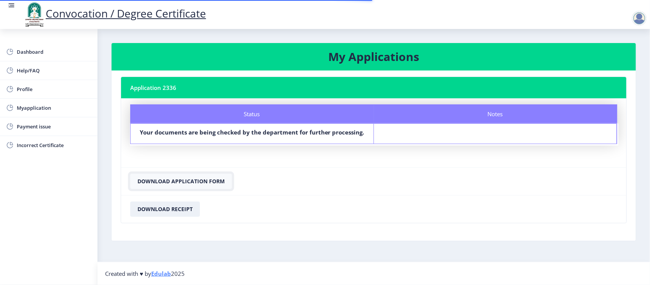
click at [180, 179] on button "Download Application Form" at bounding box center [181, 181] width 102 height 15
click at [202, 181] on button "Download Application Form" at bounding box center [181, 181] width 102 height 15
click at [172, 211] on button "Download Receipt" at bounding box center [165, 208] width 70 height 15
click at [642, 17] on div at bounding box center [639, 18] width 15 height 15
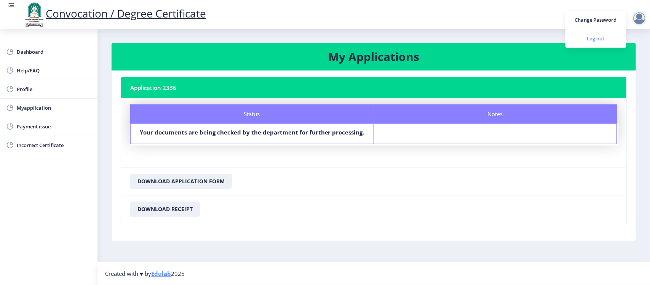
click at [598, 37] on span "Log out" at bounding box center [596, 38] width 49 height 9
